Goal: Task Accomplishment & Management: Complete application form

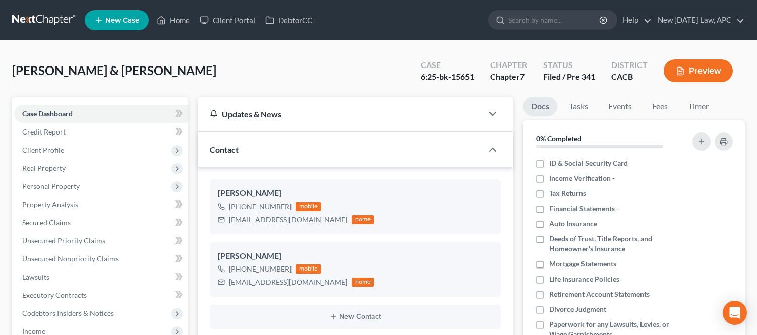
select select "2"
select select "6"
click at [182, 12] on link "Home" at bounding box center [173, 20] width 43 height 18
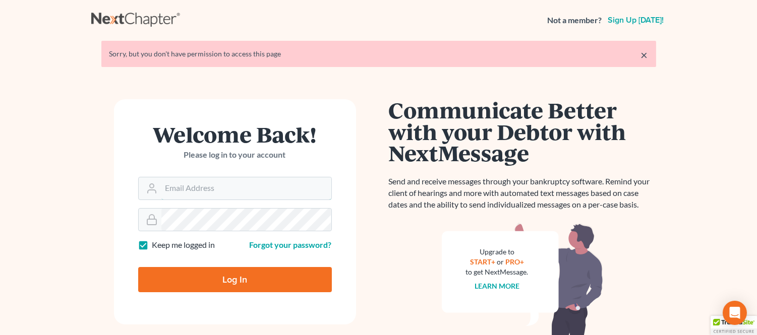
type input "ashlie@newtomorrowlaw.com"
drag, startPoint x: 226, startPoint y: 278, endPoint x: 217, endPoint y: 278, distance: 8.6
click at [224, 279] on input "Log In" at bounding box center [235, 279] width 194 height 25
type input "Thinking..."
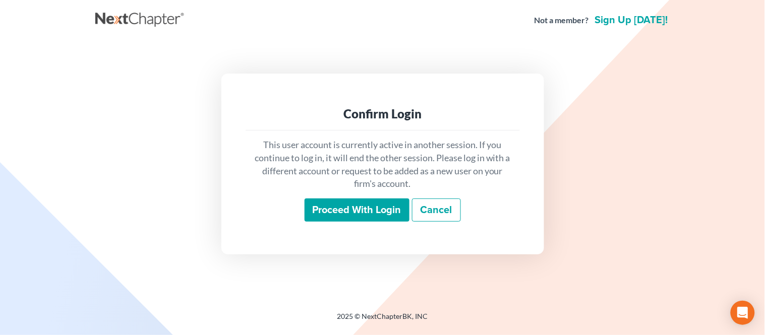
click at [336, 216] on input "Proceed with login" at bounding box center [357, 210] width 105 height 23
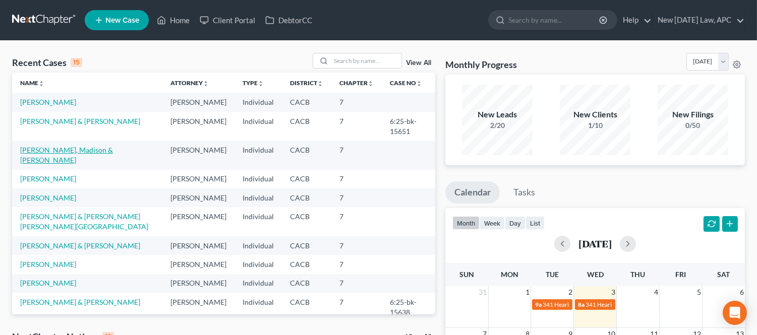
click at [51, 159] on link "[PERSON_NAME], Madison & [PERSON_NAME]" at bounding box center [66, 155] width 93 height 19
select select "5"
select select "4"
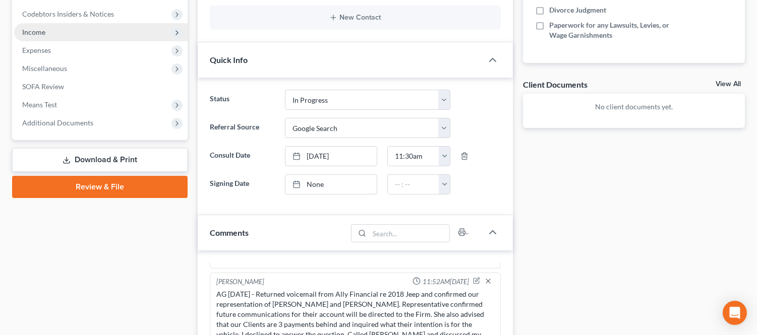
scroll to position [280, 0]
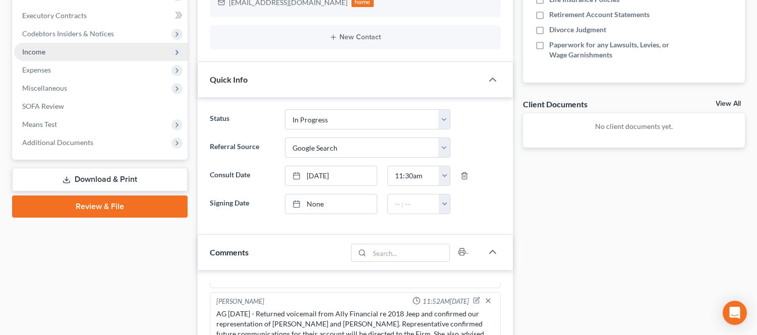
click at [67, 57] on span "Income" at bounding box center [100, 52] width 173 height 18
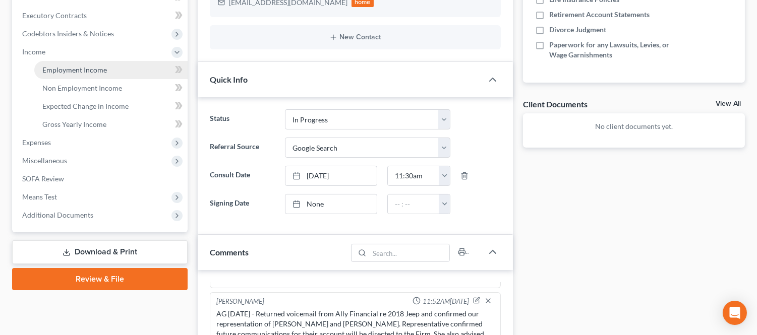
click at [95, 67] on span "Employment Income" at bounding box center [74, 70] width 65 height 9
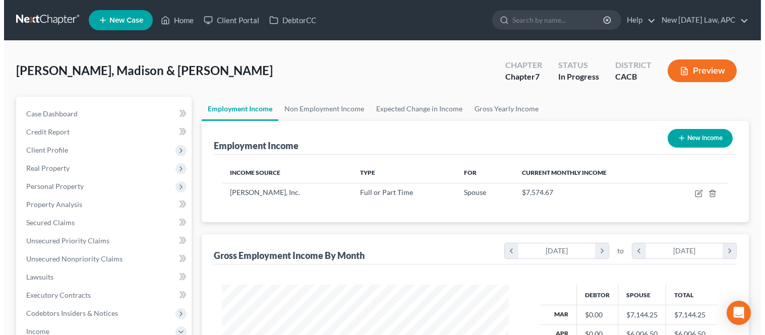
scroll to position [181, 307]
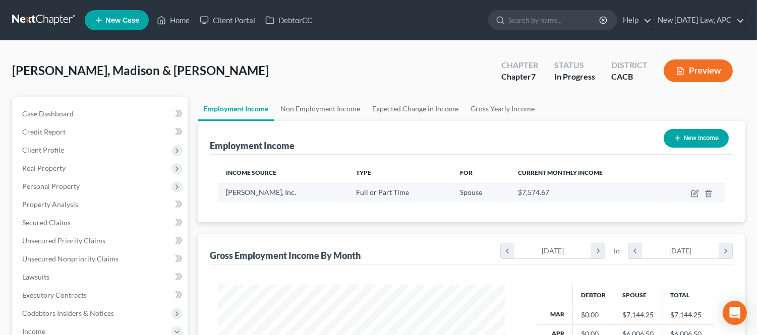
click at [690, 192] on td at bounding box center [693, 192] width 63 height 19
click at [691, 192] on icon "button" at bounding box center [695, 194] width 8 height 8
select select "0"
select select "4"
select select "3"
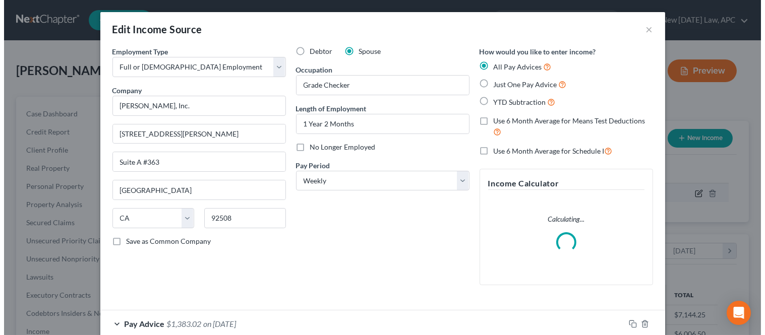
scroll to position [181, 311]
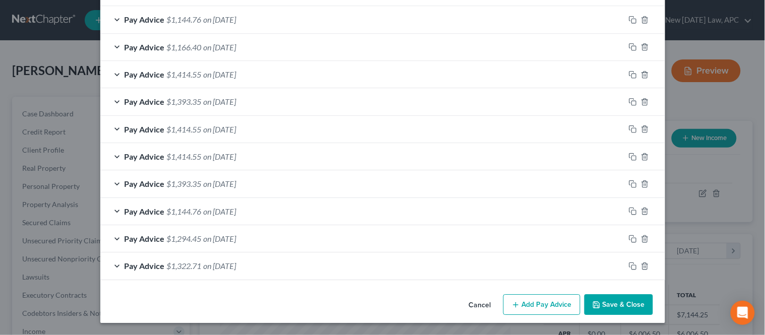
click at [518, 315] on button "Add Pay Advice" at bounding box center [541, 304] width 77 height 21
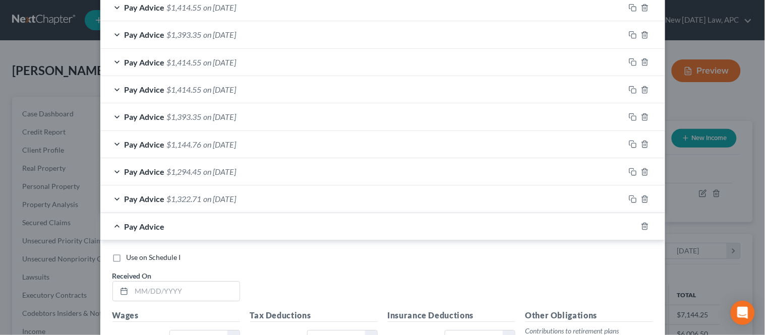
scroll to position [830, 0]
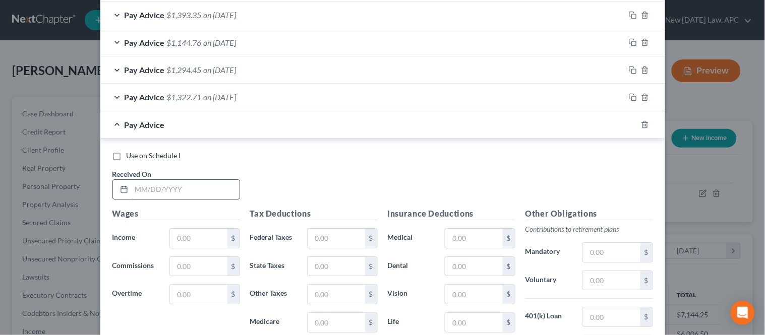
click at [192, 196] on input "text" at bounding box center [186, 189] width 108 height 19
drag, startPoint x: 153, startPoint y: 235, endPoint x: 165, endPoint y: 237, distance: 12.3
click at [153, 235] on label "Income *" at bounding box center [135, 238] width 57 height 20
click at [174, 239] on input "text" at bounding box center [198, 238] width 57 height 19
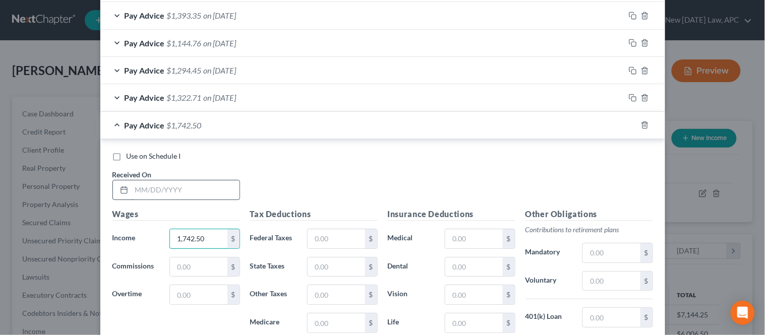
type input "1,742.50"
click at [169, 185] on input "text" at bounding box center [186, 190] width 108 height 19
type input "08/22/2025"
click at [289, 302] on label "Other Taxes" at bounding box center [273, 295] width 57 height 20
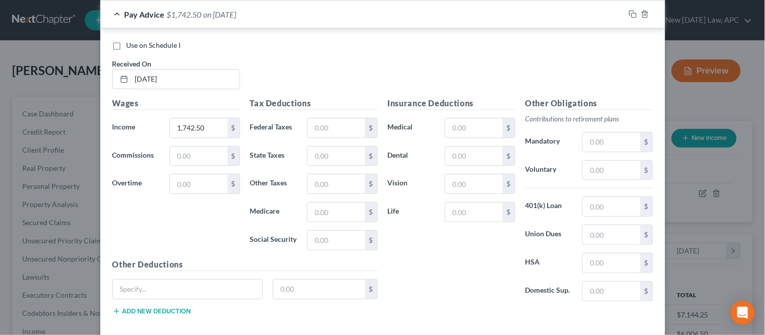
scroll to position [971, 0]
click at [330, 238] on input "text" at bounding box center [336, 239] width 57 height 19
type input "106.00"
click at [325, 212] on input "text" at bounding box center [336, 211] width 57 height 19
type input "24.79"
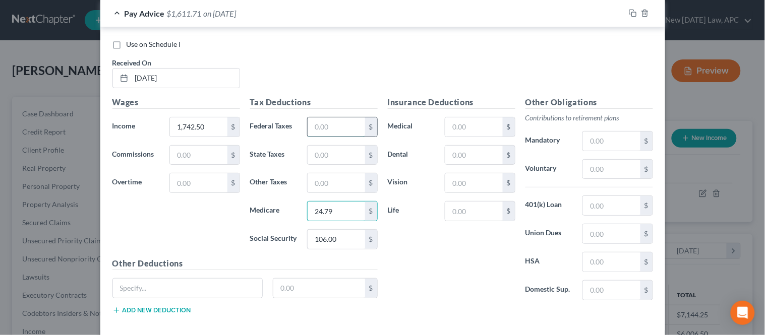
click at [323, 127] on input "text" at bounding box center [336, 126] width 57 height 19
type input "88.30"
click at [308, 150] on input "text" at bounding box center [336, 155] width 57 height 19
type input "90.86"
click at [323, 189] on input "text" at bounding box center [336, 182] width 57 height 19
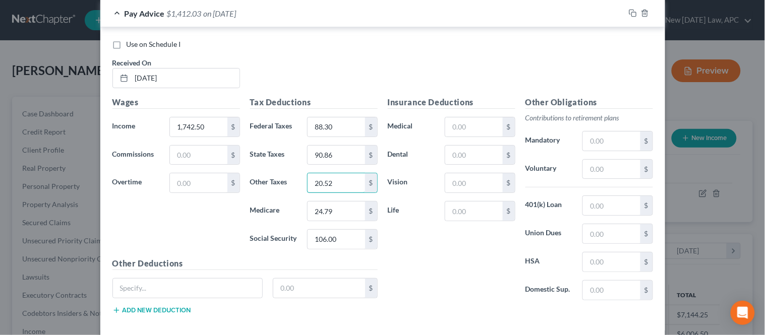
type input "20.52"
click at [459, 131] on input "text" at bounding box center [473, 126] width 57 height 19
type input "32.81"
click at [400, 63] on div "Use on Schedule I Received On * 08/22/2025" at bounding box center [382, 67] width 551 height 57
click at [411, 243] on div "Insurance Deductions Medical 32.81 $ Dental $ Vision $ Life $" at bounding box center [452, 202] width 138 height 212
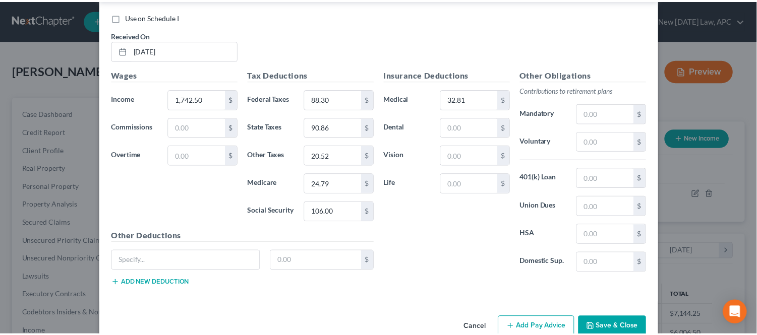
scroll to position [1024, 0]
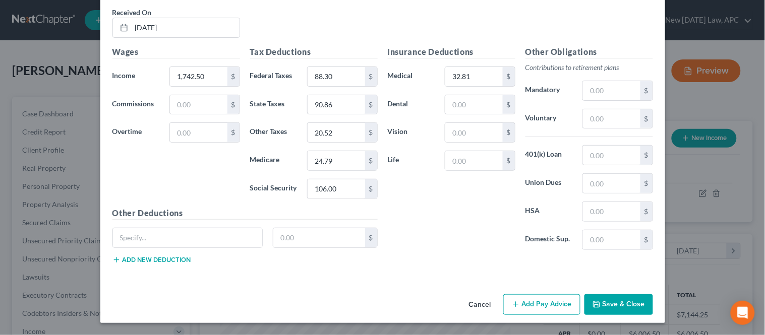
click at [615, 300] on button "Save & Close" at bounding box center [618, 304] width 69 height 21
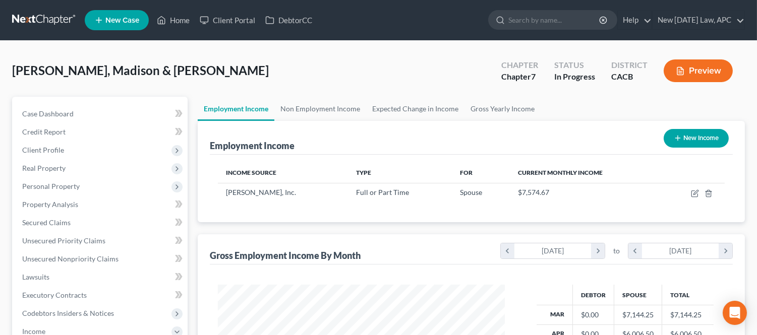
scroll to position [504084, 503957]
